Goal: Navigation & Orientation: Find specific page/section

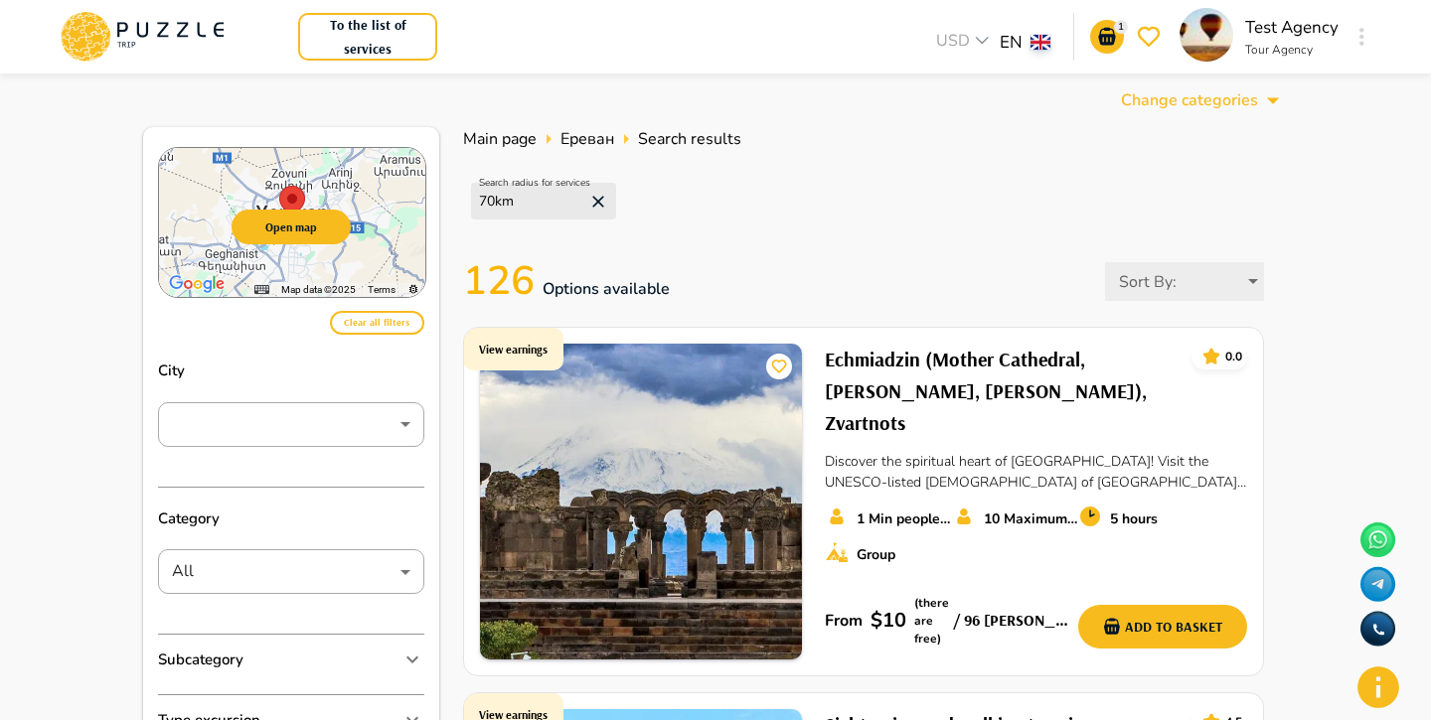
click at [388, 36] on button "To the list of services" at bounding box center [367, 37] width 139 height 48
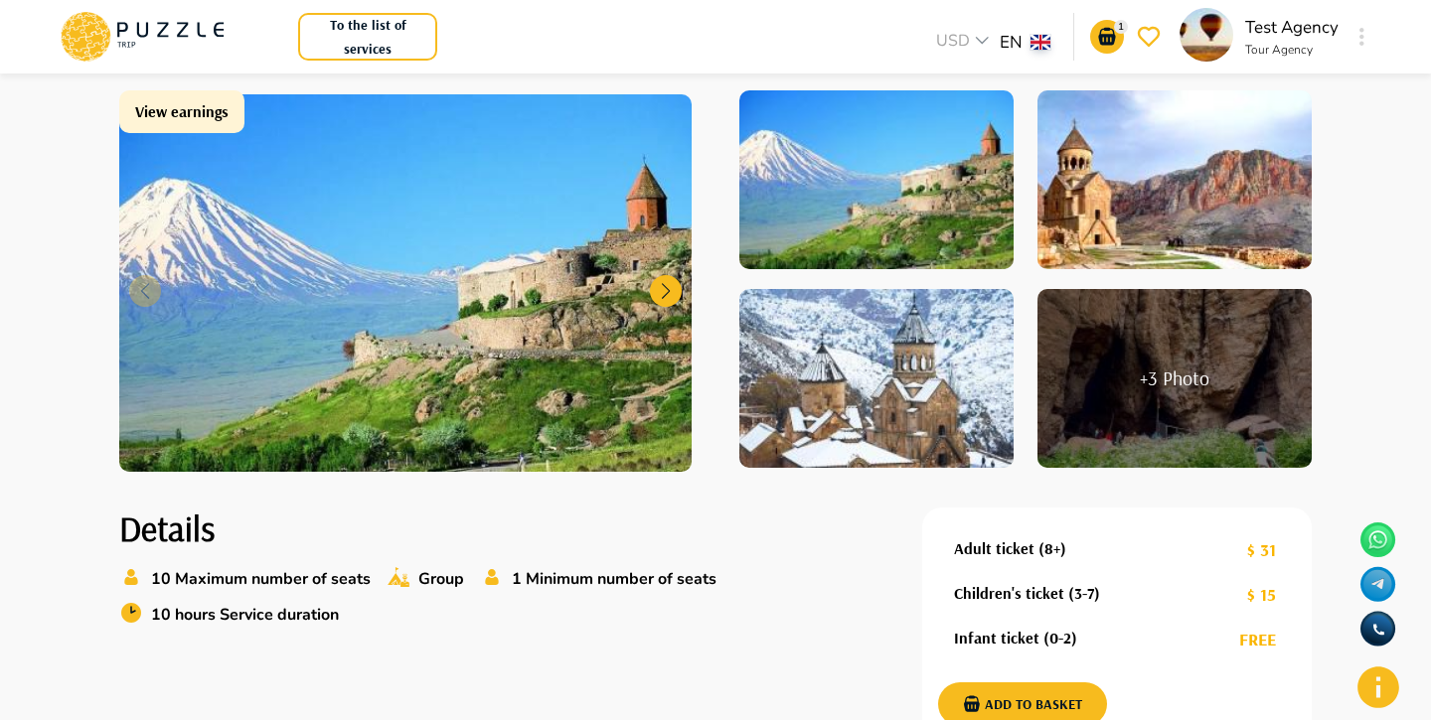
scroll to position [192, 0]
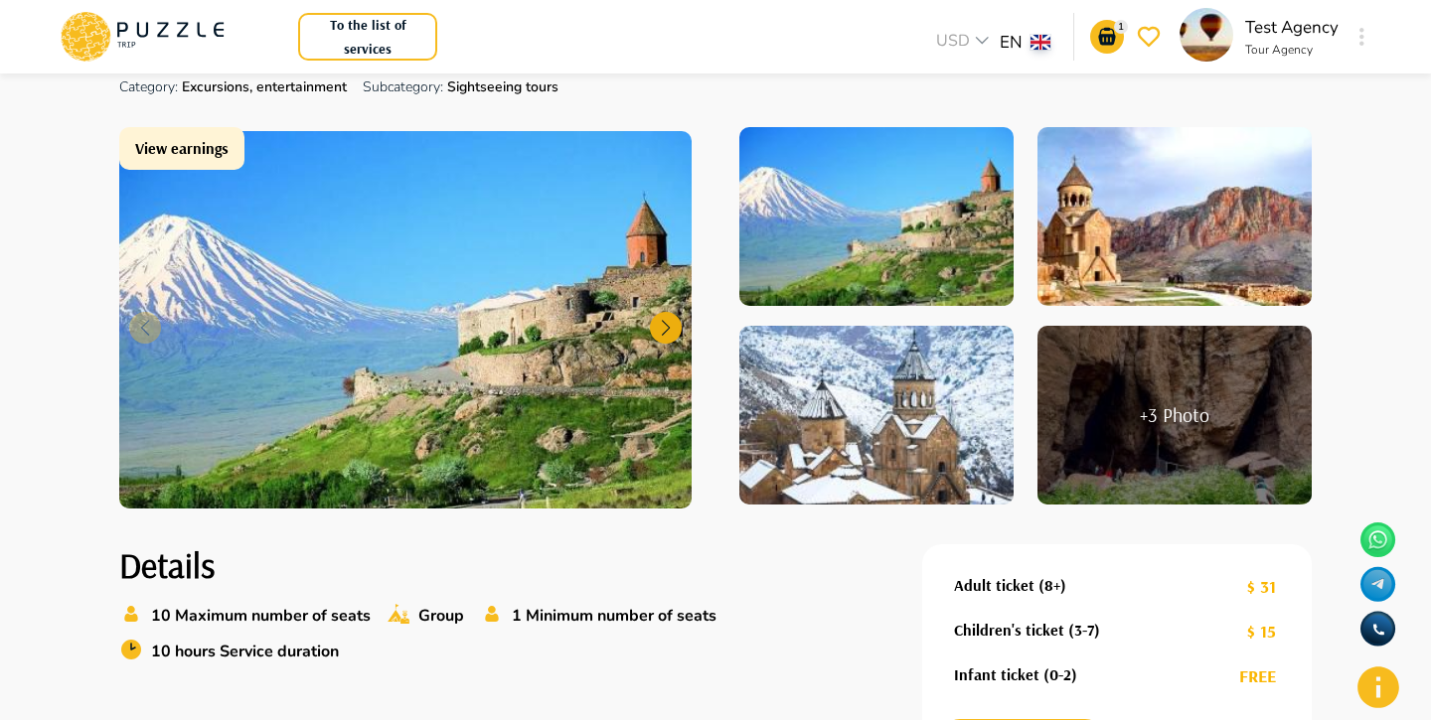
click at [663, 324] on div at bounding box center [666, 328] width 32 height 32
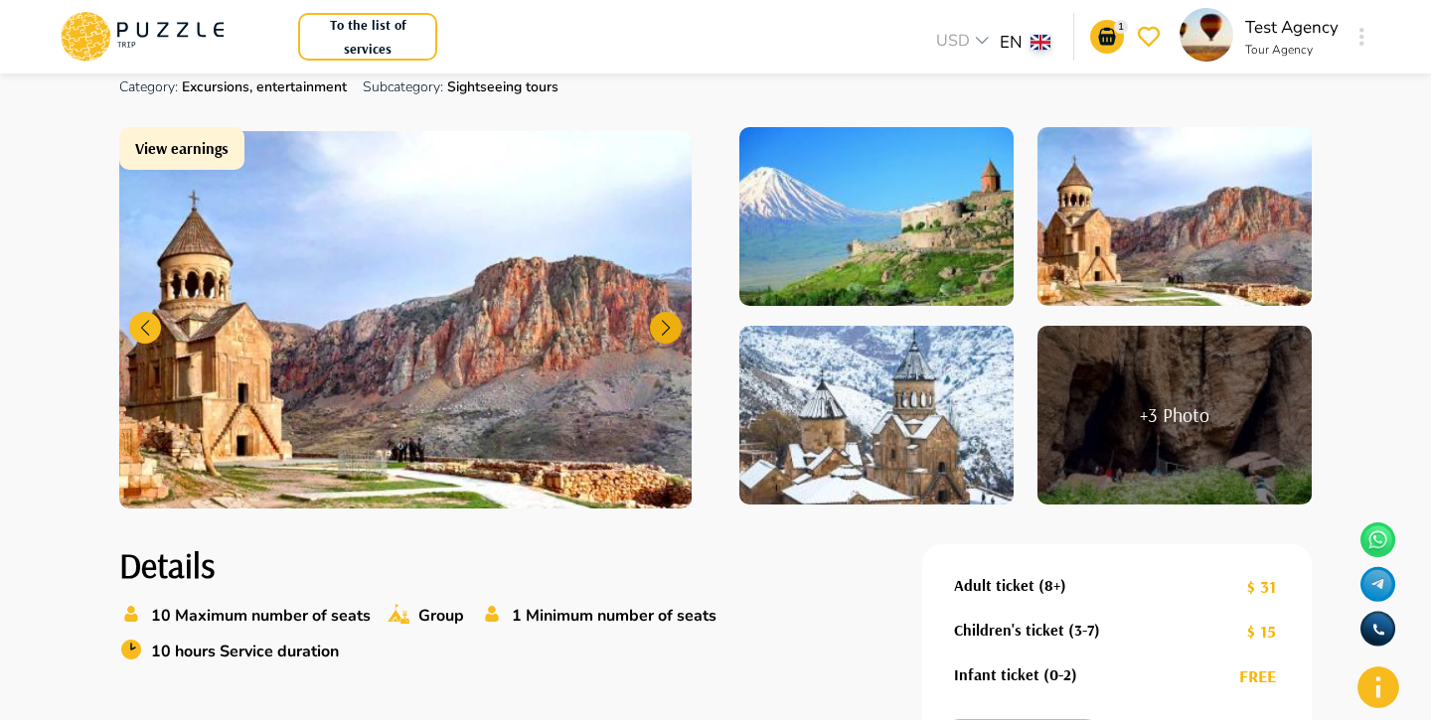
click at [663, 324] on div at bounding box center [666, 328] width 32 height 32
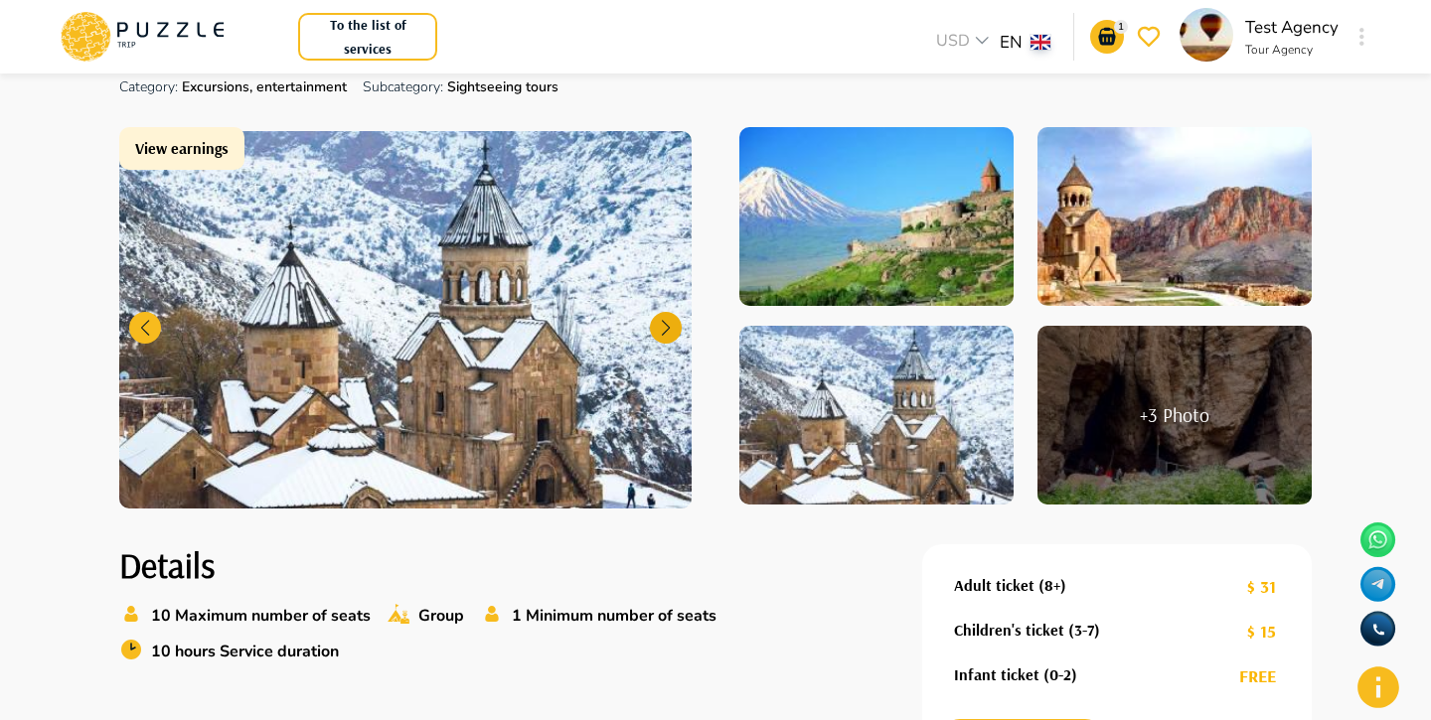
click at [663, 324] on div at bounding box center [666, 328] width 32 height 32
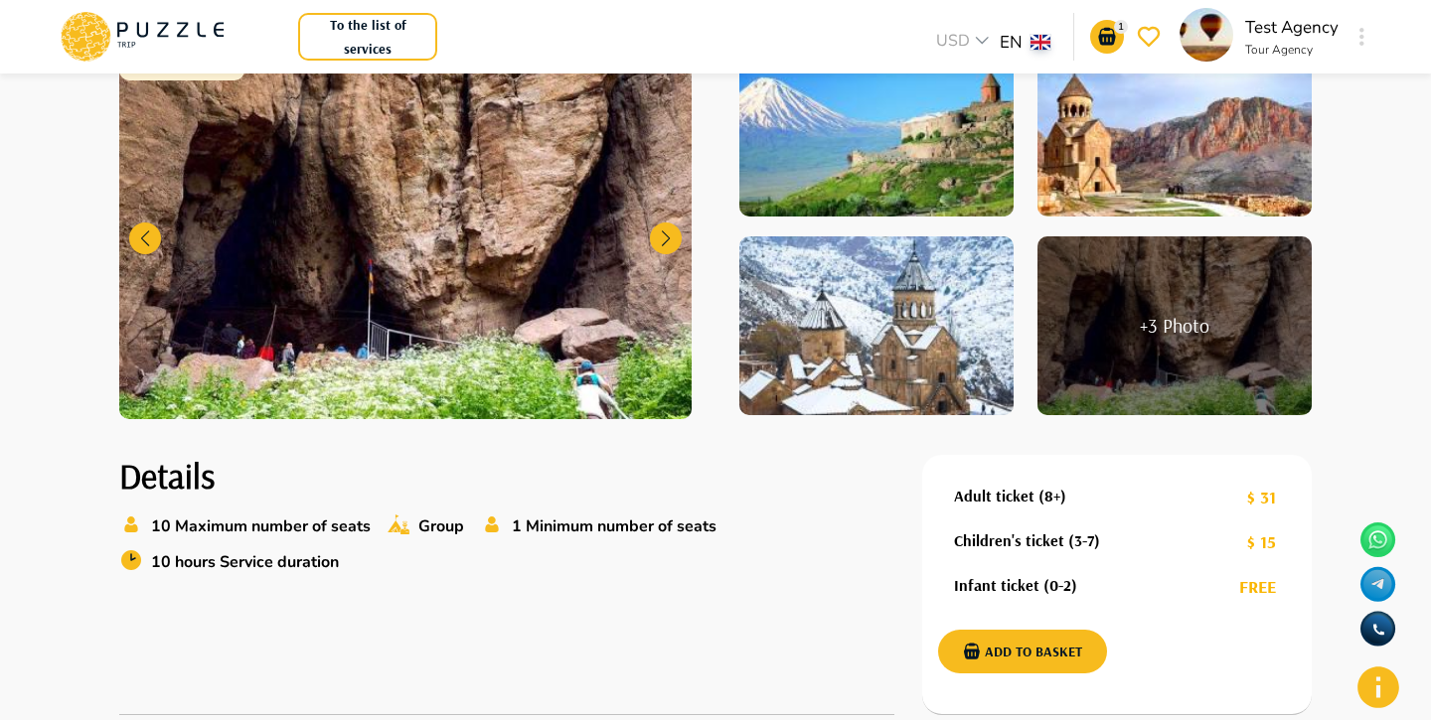
scroll to position [350, 0]
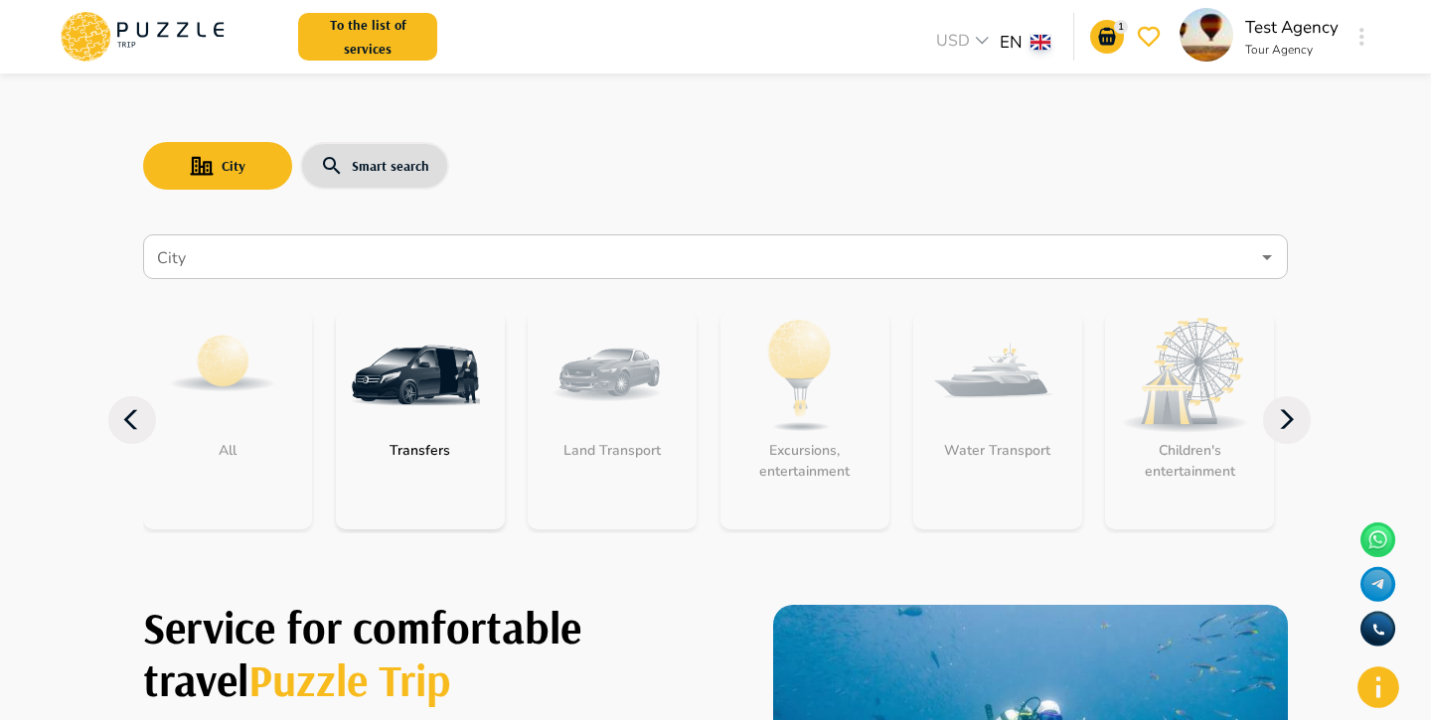
click at [1267, 39] on p "Test Agency" at bounding box center [1291, 28] width 93 height 26
click at [1347, 34] on div "Test Agency Tour Agency" at bounding box center [1276, 37] width 194 height 58
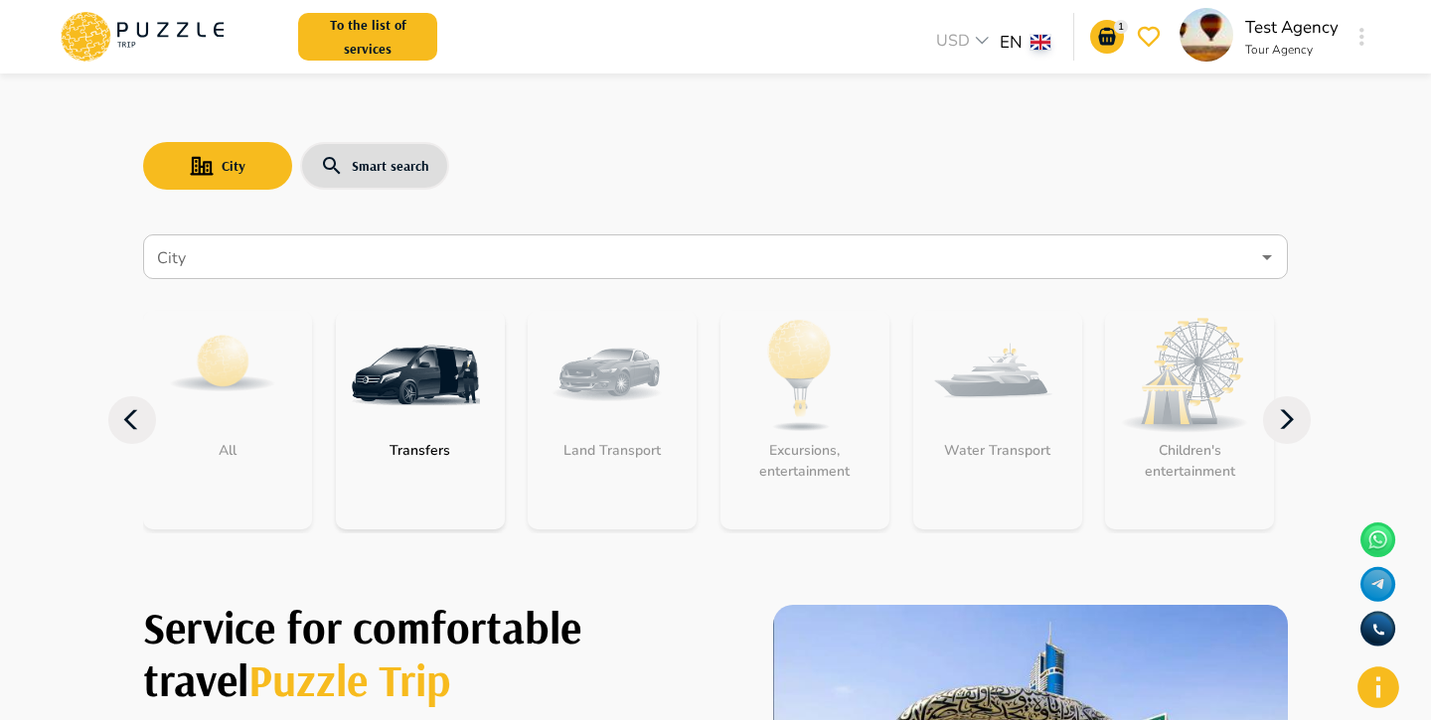
click at [1366, 35] on button "button" at bounding box center [1361, 37] width 15 height 28
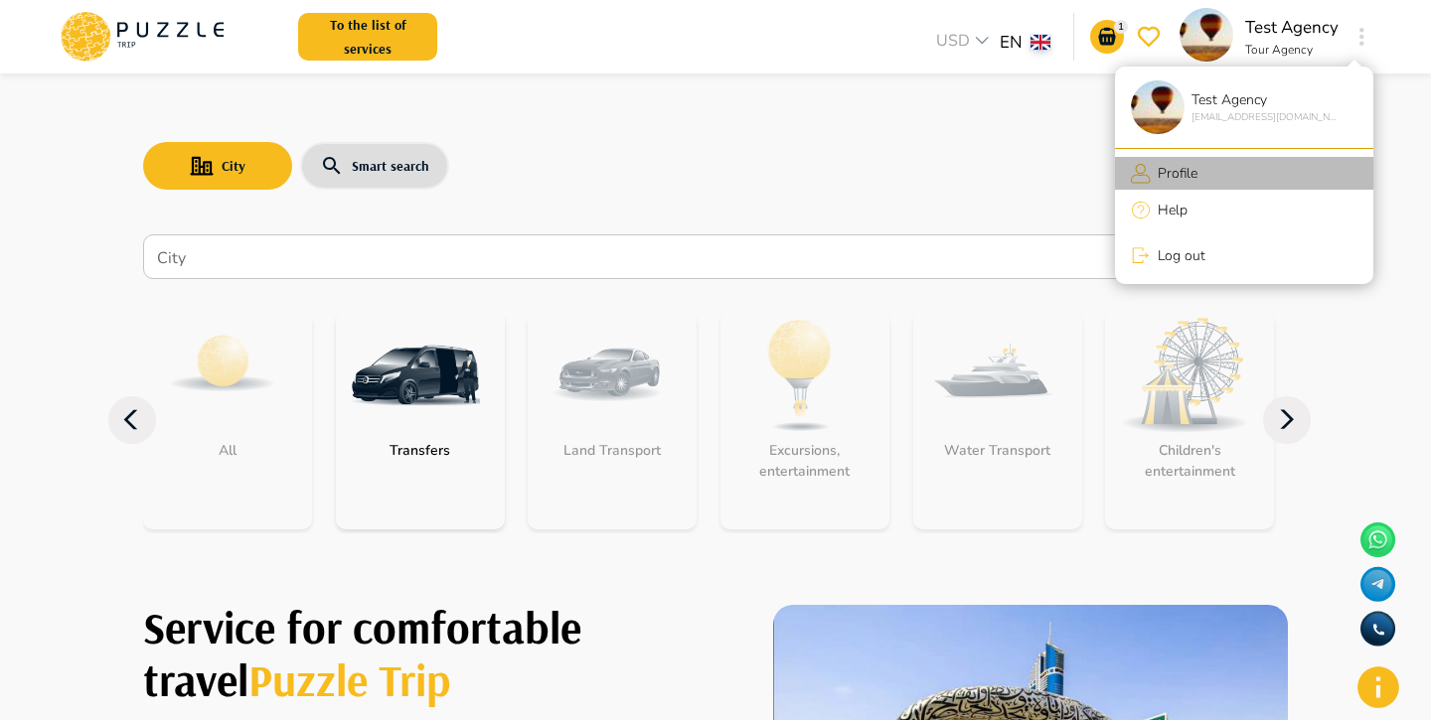
click at [1230, 174] on li "Profile" at bounding box center [1244, 173] width 258 height 33
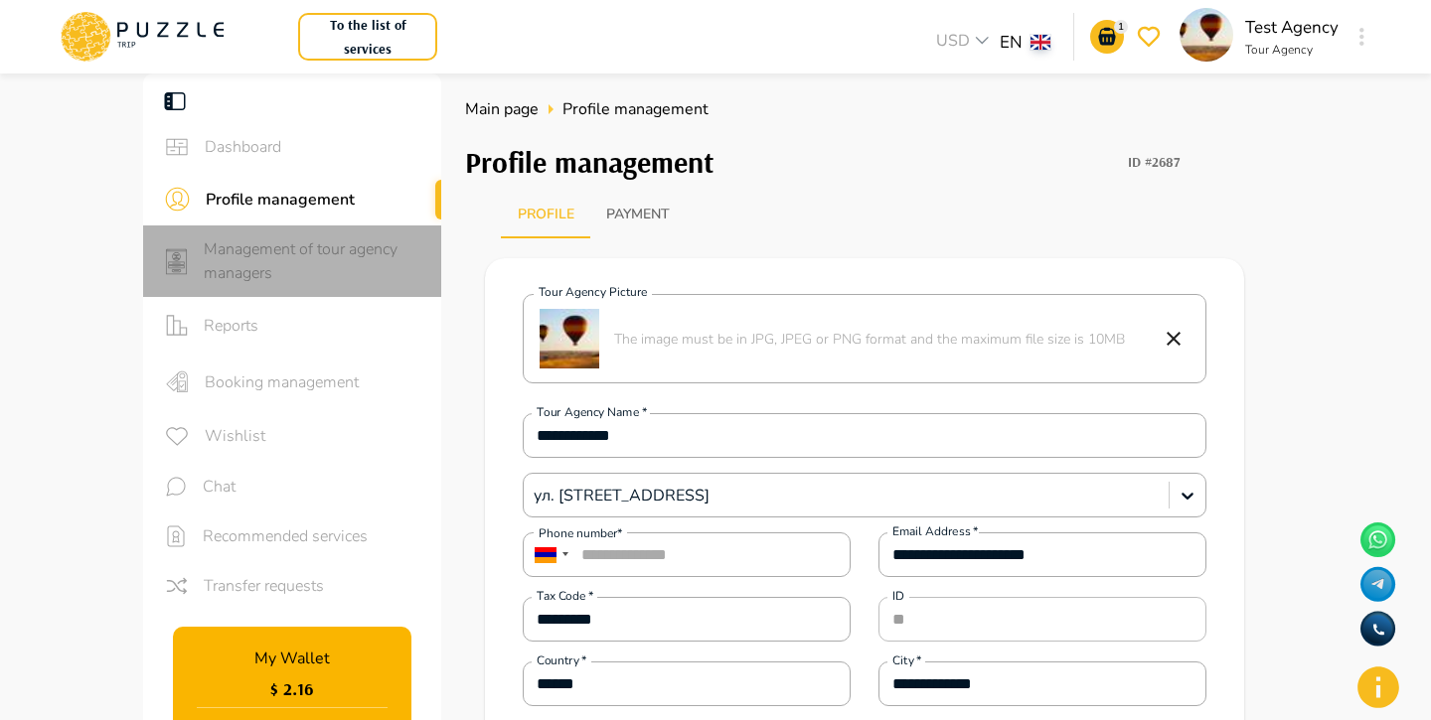
click at [347, 266] on span "Management of tour agency managers" at bounding box center [315, 261] width 222 height 48
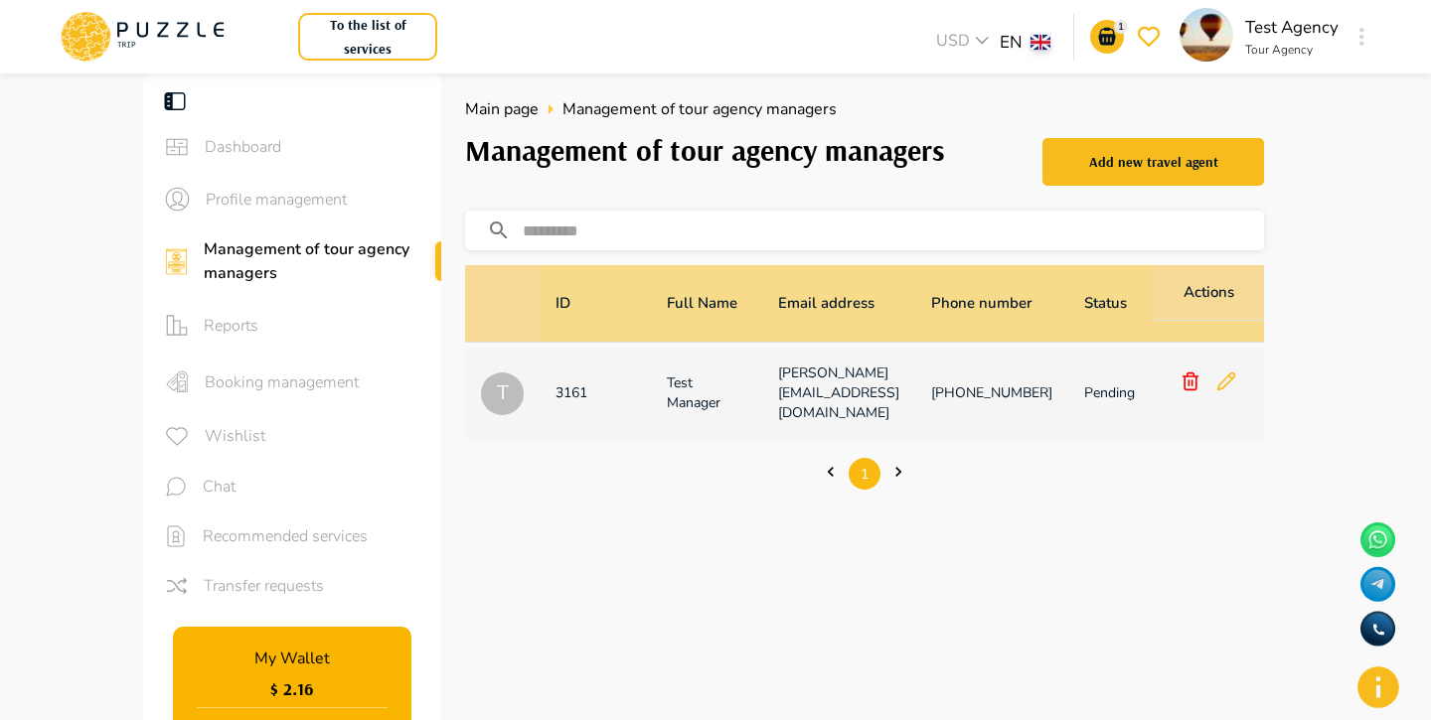
click at [340, 322] on span "Reports" at bounding box center [315, 326] width 222 height 24
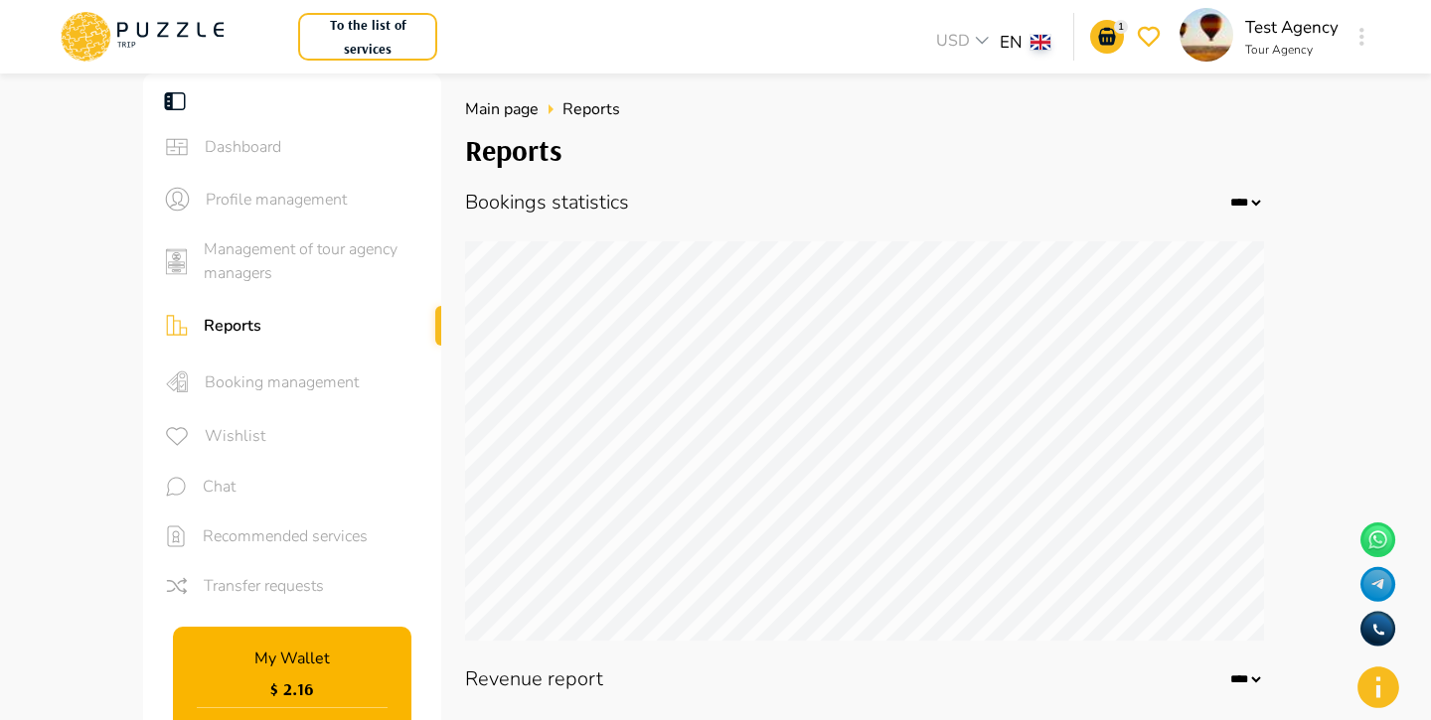
click at [332, 378] on span "Booking management" at bounding box center [315, 383] width 221 height 24
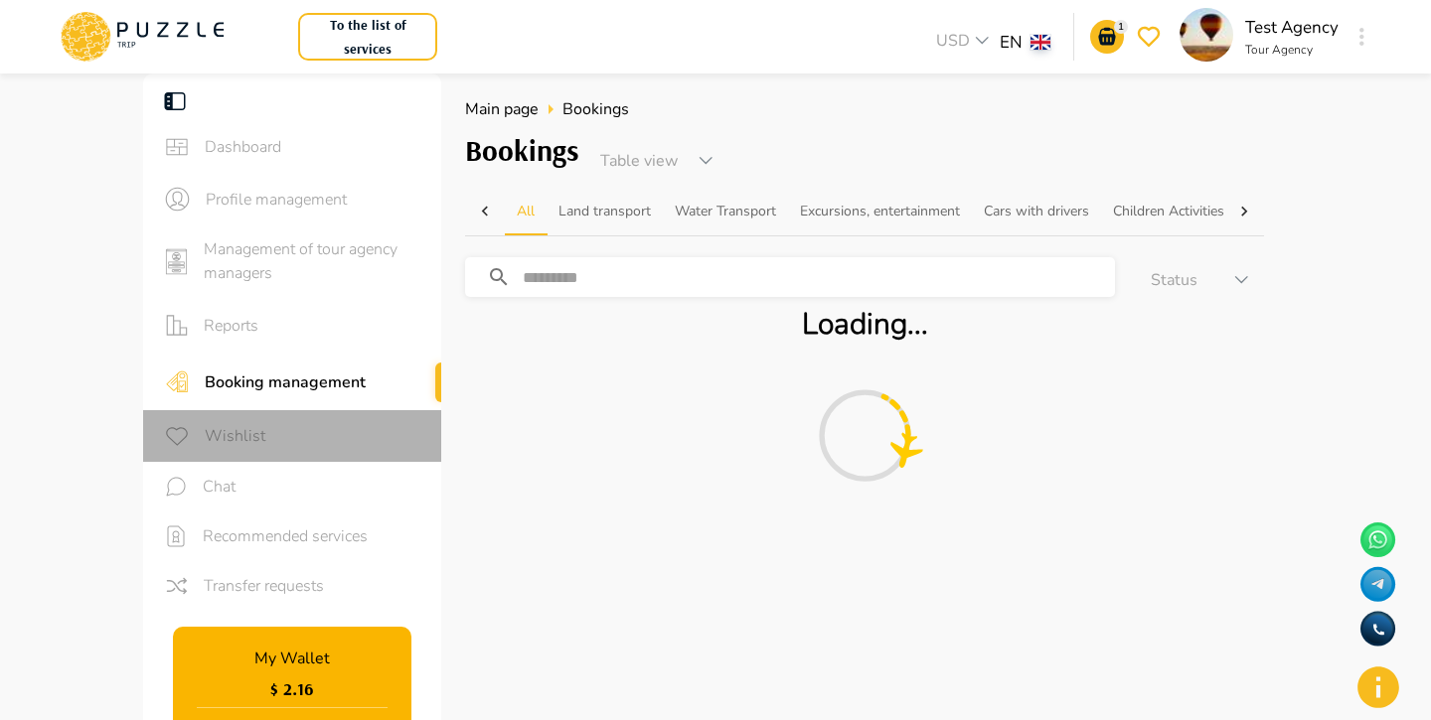
click at [328, 415] on div "Wishlist" at bounding box center [292, 436] width 298 height 52
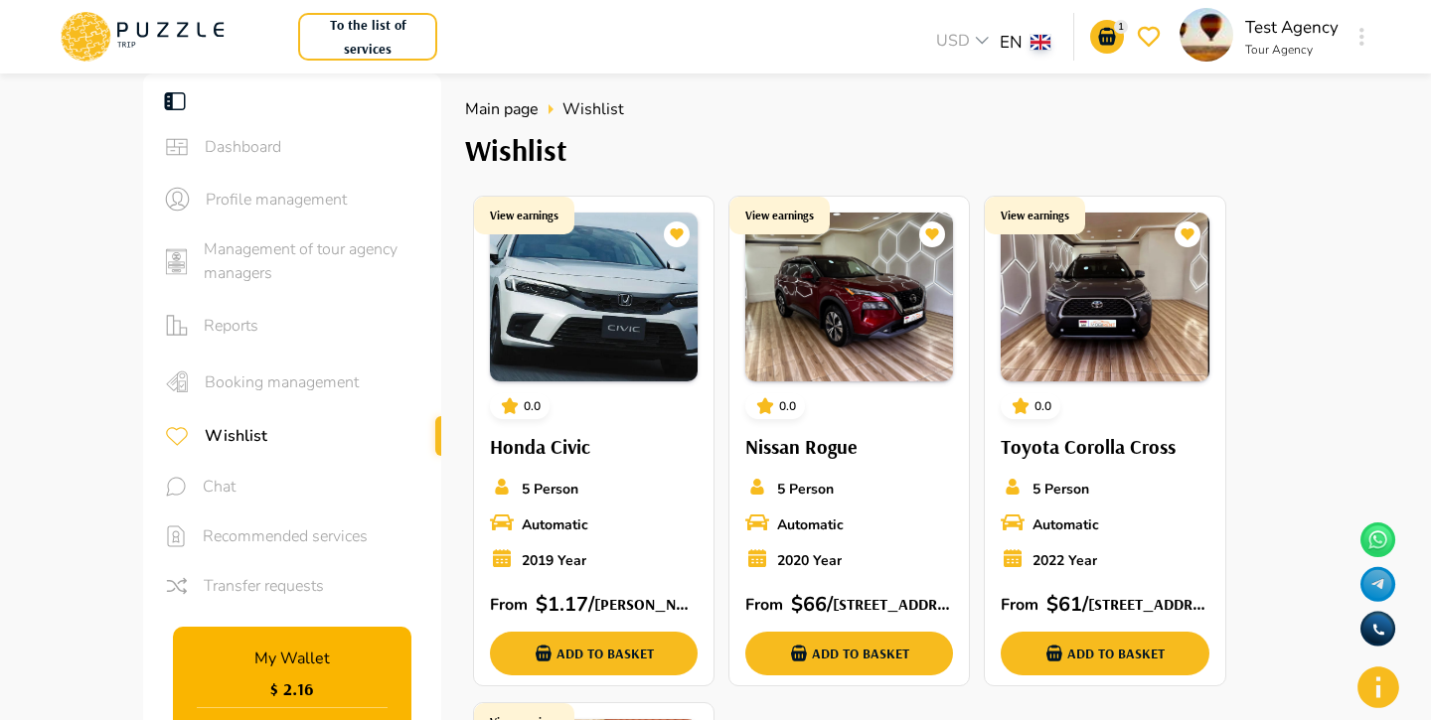
click at [305, 543] on span "Recommended services" at bounding box center [314, 537] width 223 height 24
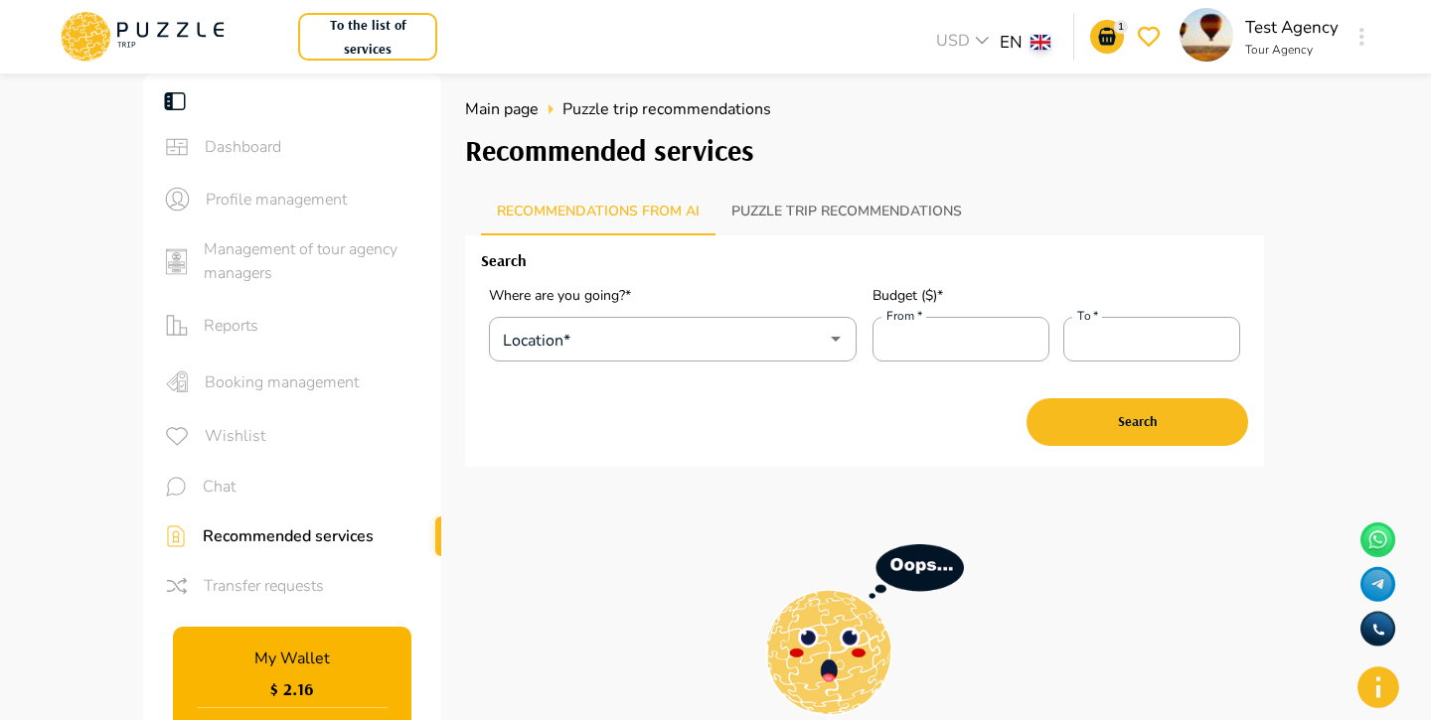
click at [298, 580] on span "Transfer requests" at bounding box center [315, 586] width 222 height 24
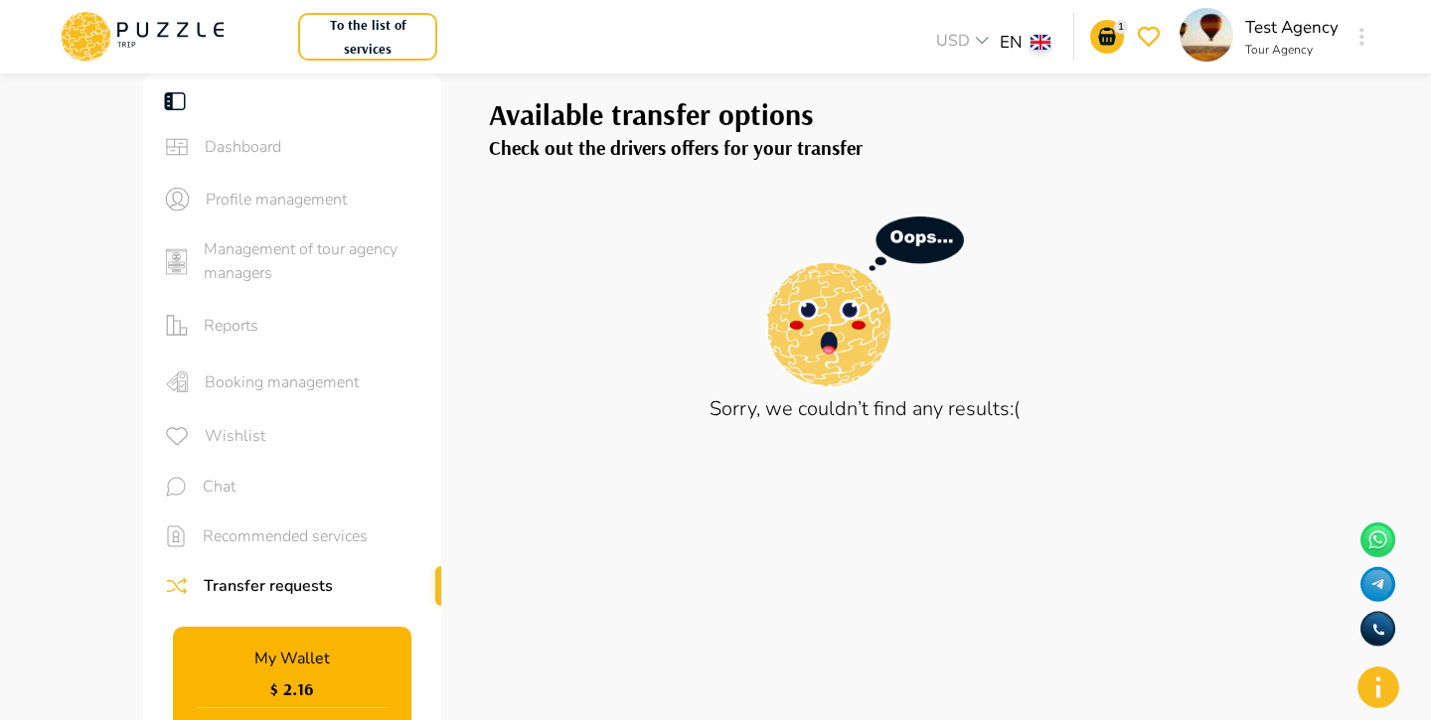
click at [176, 30] on icon at bounding box center [142, 37] width 169 height 52
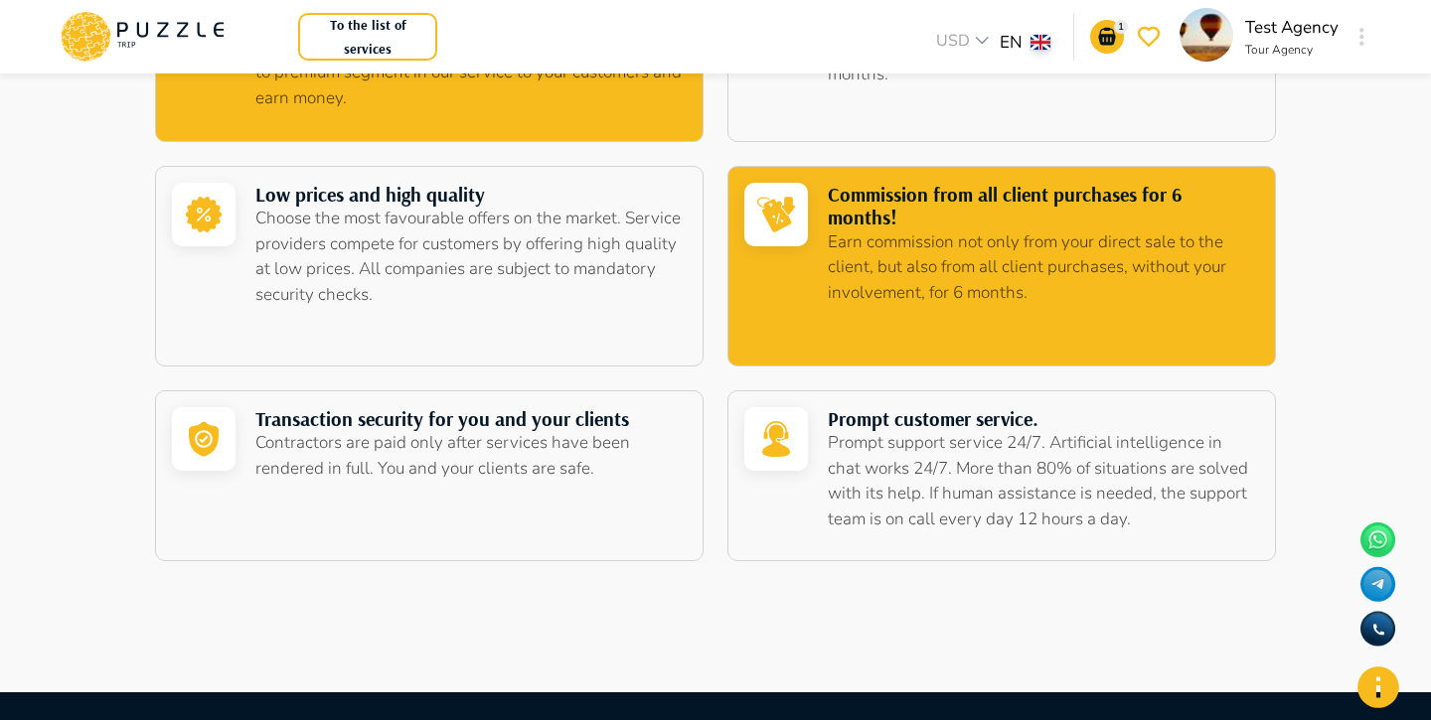
scroll to position [984, 0]
